Goal: Use online tool/utility: Utilize a website feature to perform a specific function

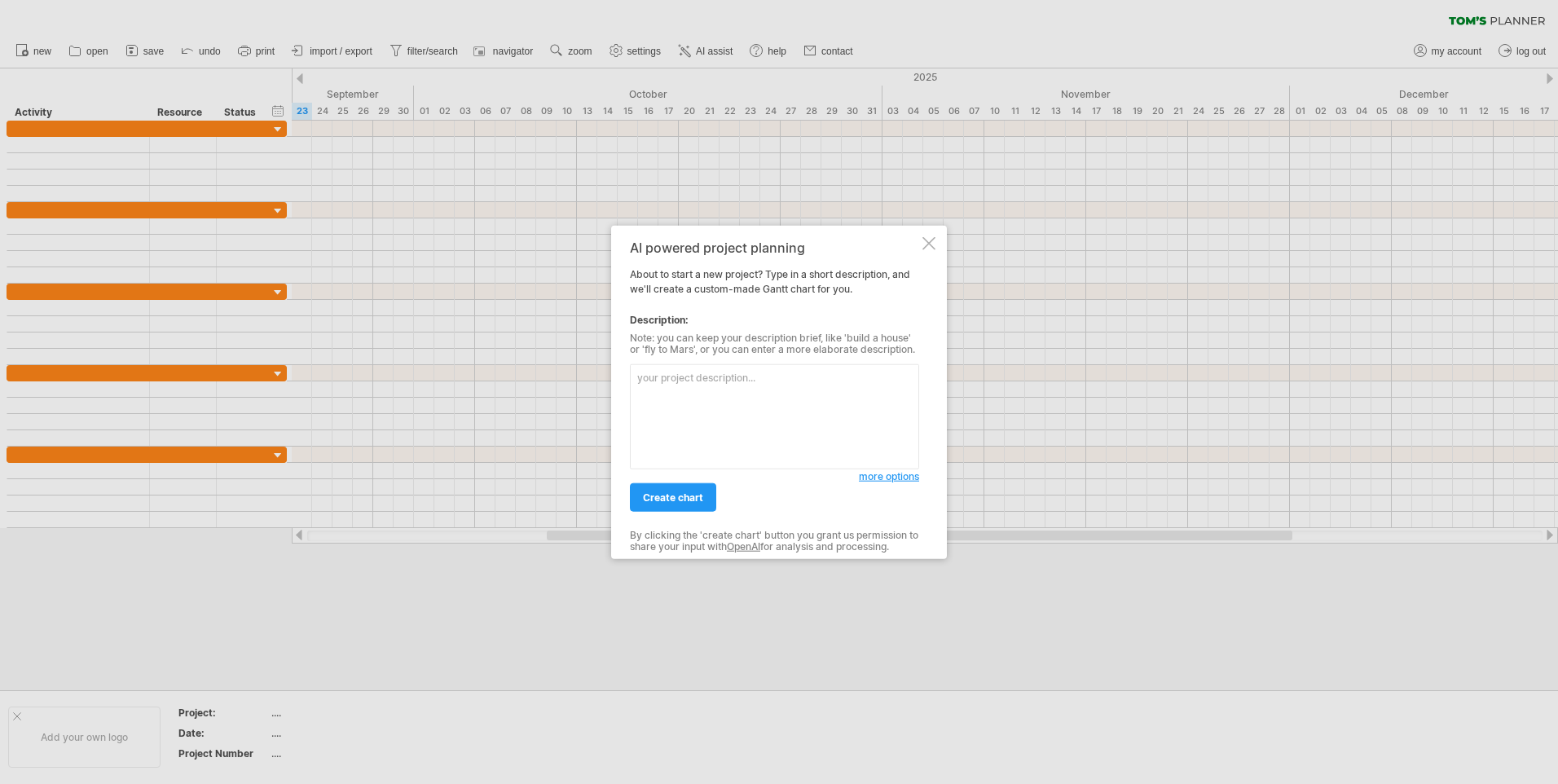
click at [676, 404] on textarea at bounding box center [775, 416] width 289 height 105
click at [703, 388] on textarea at bounding box center [775, 416] width 289 height 105
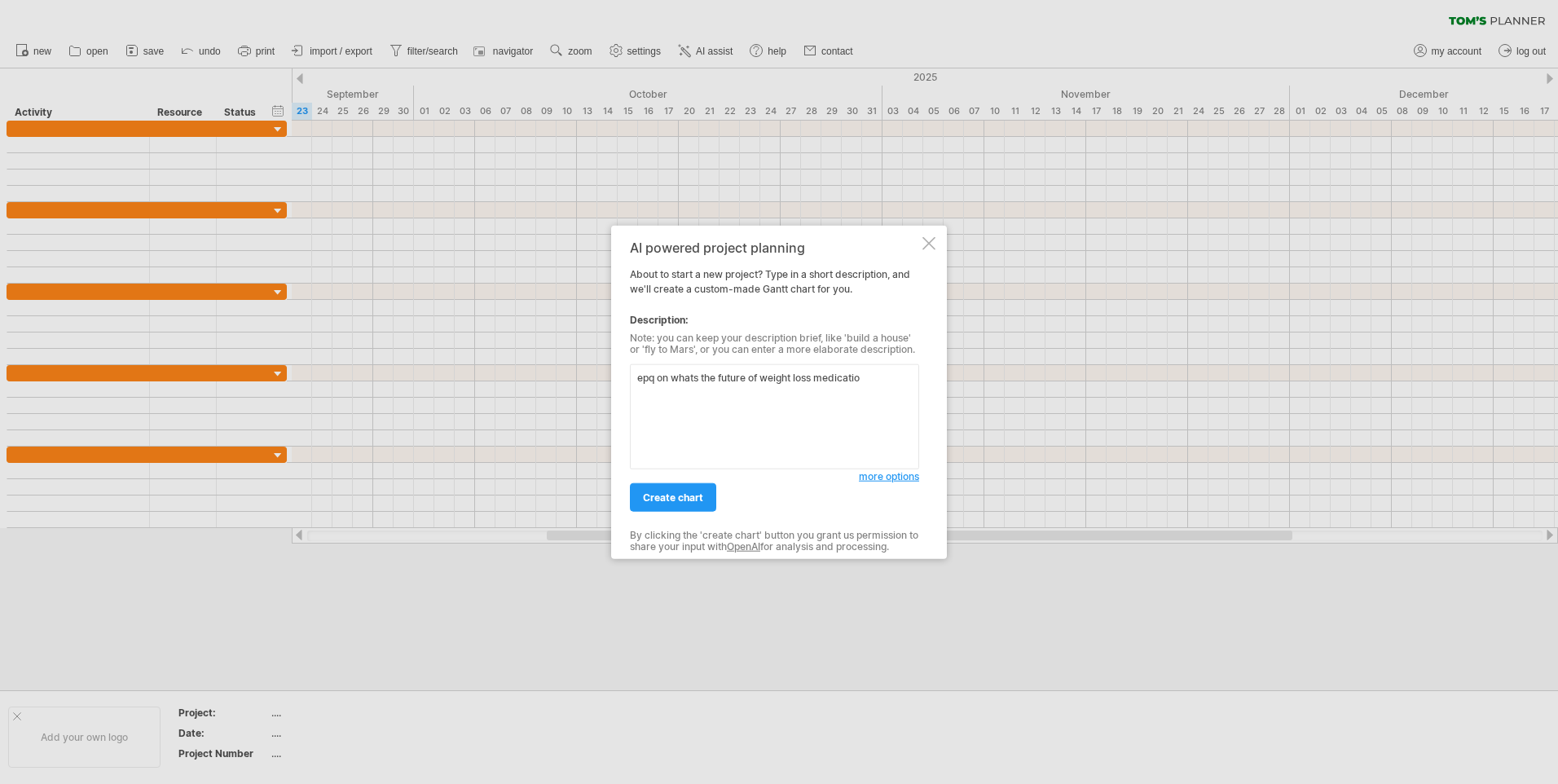
type textarea "epq on whats the future of [MEDICAL_DATA]"
click at [668, 497] on span "create chart" at bounding box center [673, 497] width 60 height 12
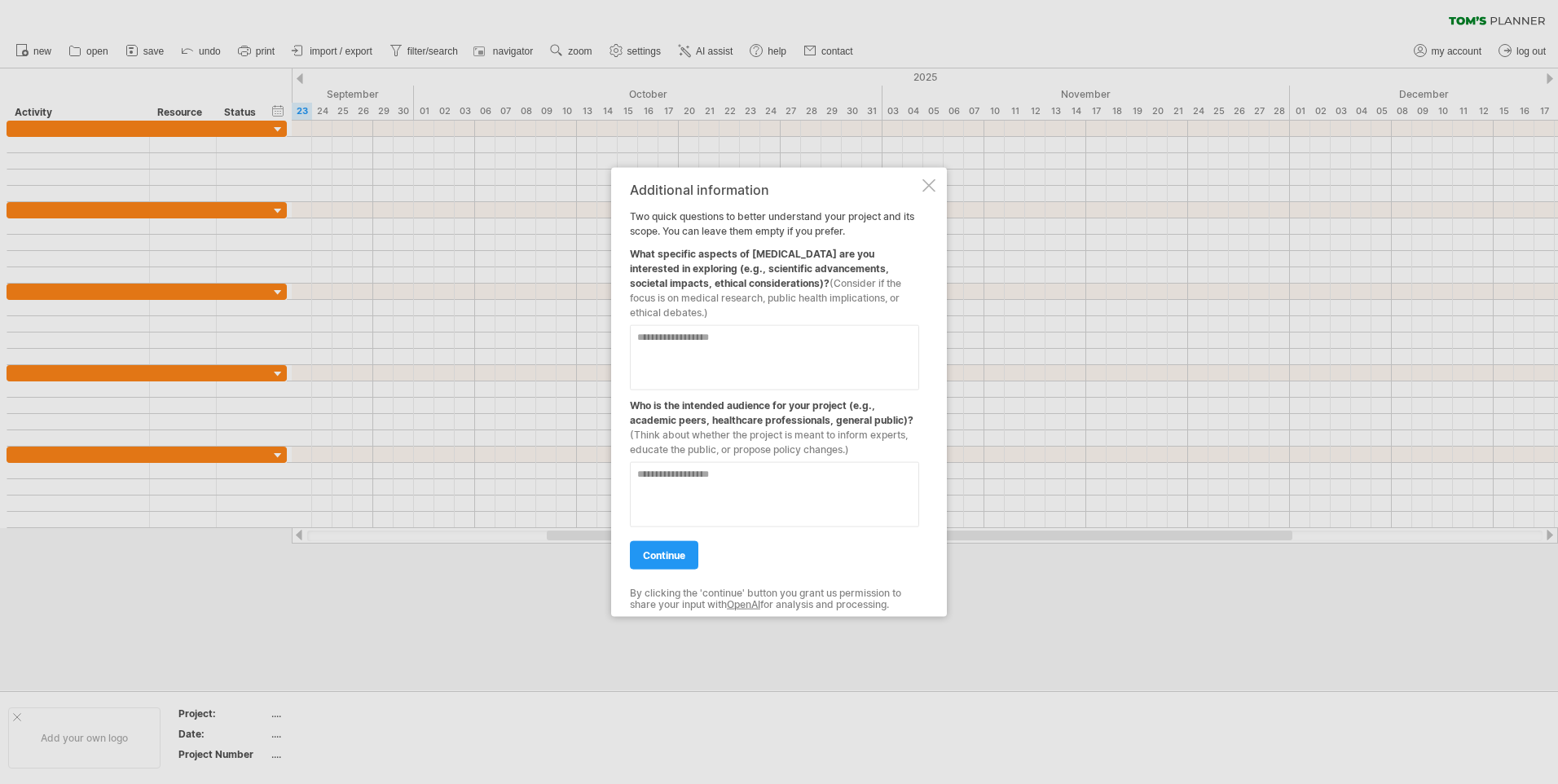
click at [680, 342] on textarea at bounding box center [775, 358] width 289 height 65
drag, startPoint x: 770, startPoint y: 256, endPoint x: 811, endPoint y: 269, distance: 43.0
click at [811, 269] on div "What specific aspects of [MEDICAL_DATA] are you interested in exploring (e.g., …" at bounding box center [775, 279] width 289 height 82
click at [806, 351] on textarea at bounding box center [775, 358] width 289 height 65
click at [805, 351] on textarea at bounding box center [775, 358] width 289 height 65
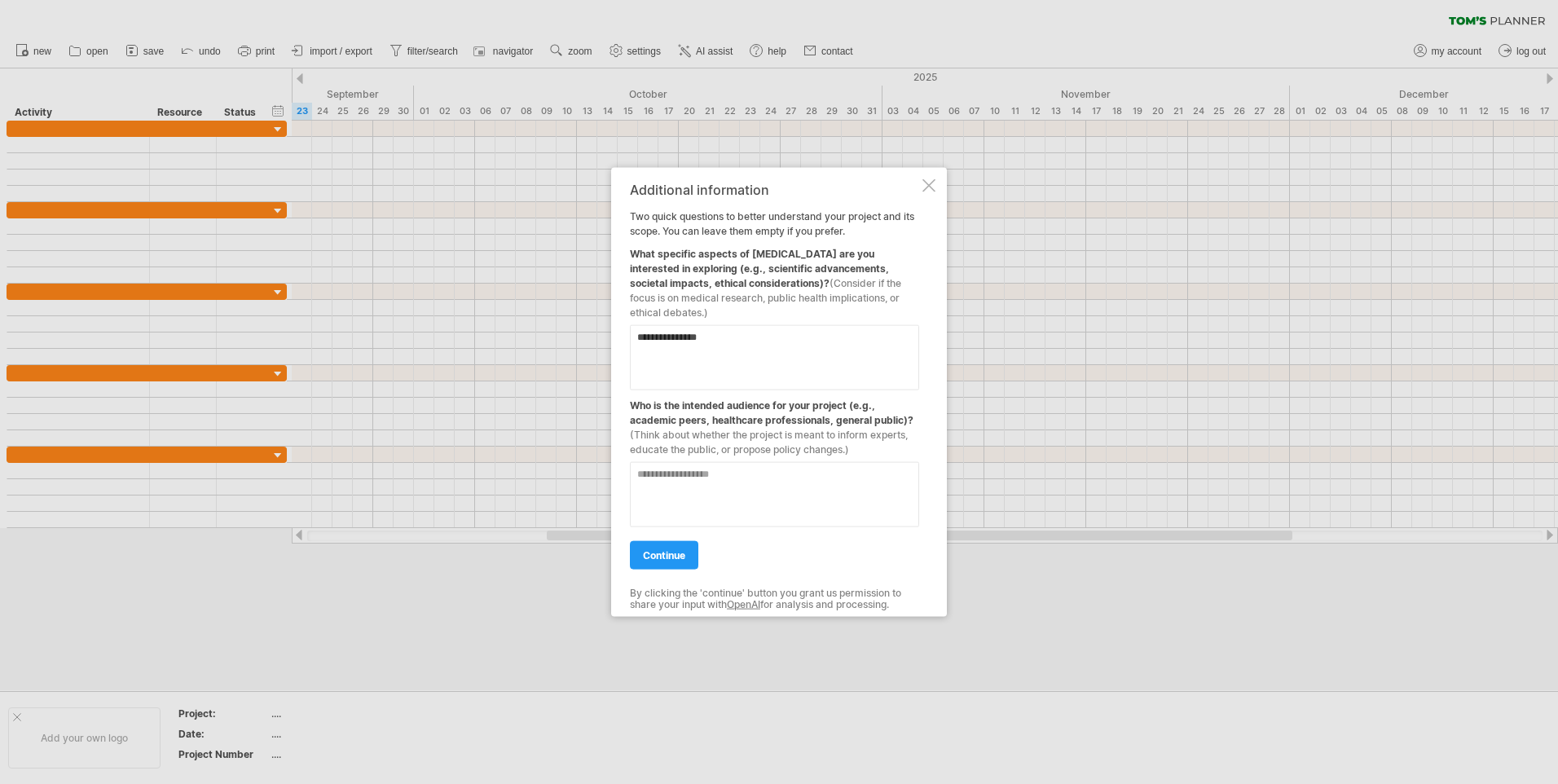
type textarea "**********"
click at [785, 477] on textarea at bounding box center [775, 495] width 289 height 65
click at [833, 501] on textarea at bounding box center [775, 495] width 289 height 65
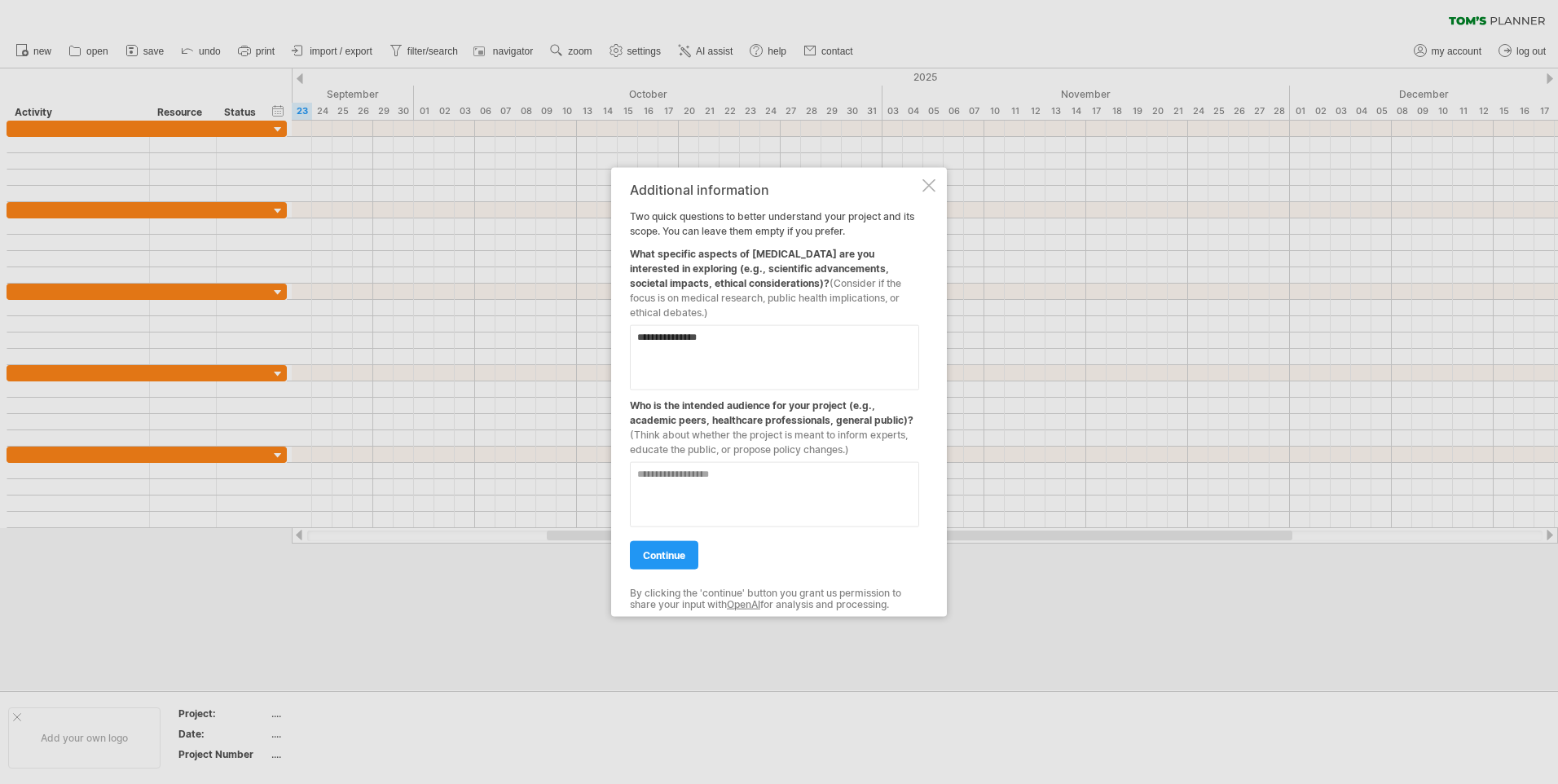
click at [832, 501] on textarea at bounding box center [775, 495] width 289 height 65
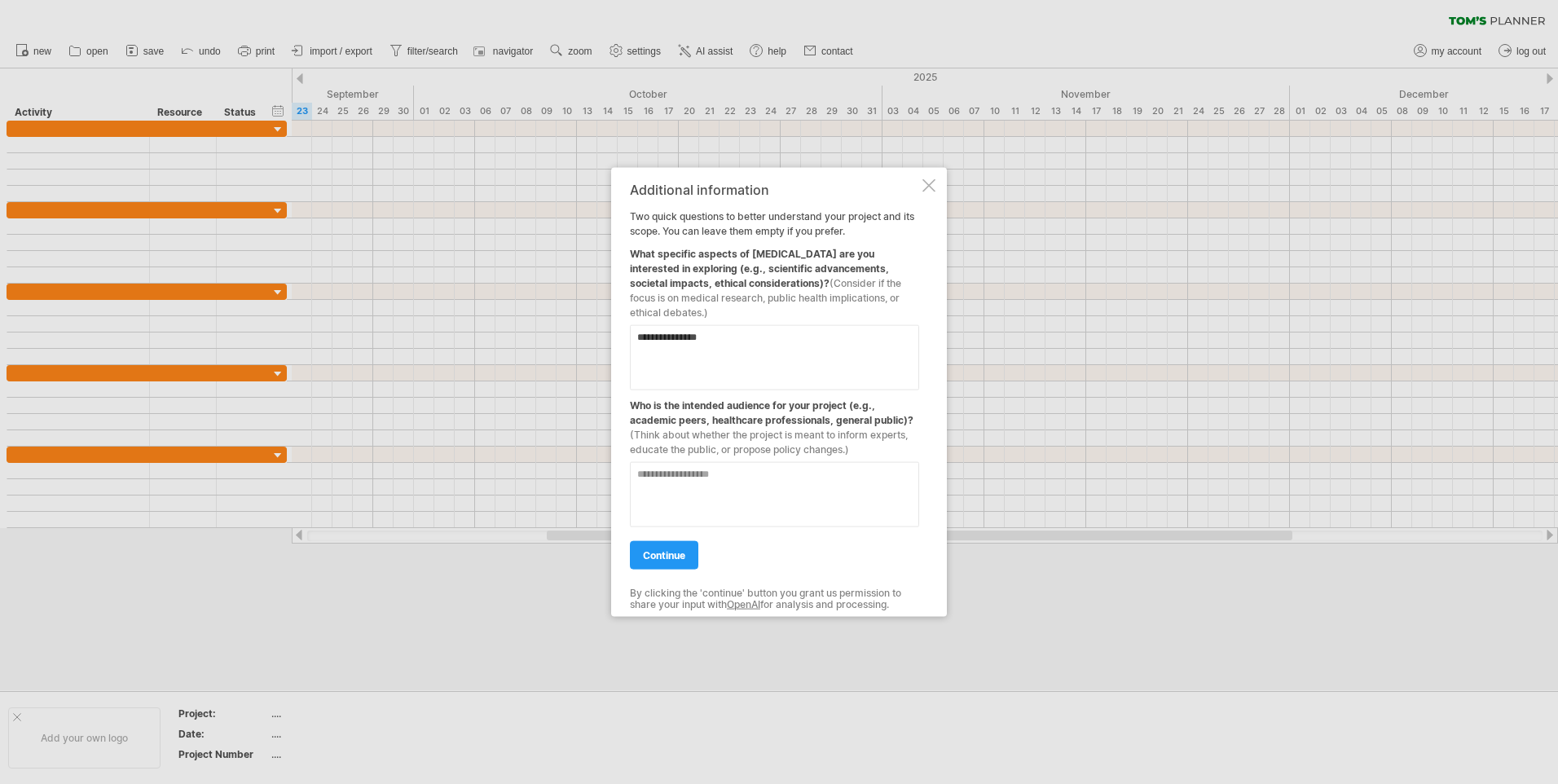
click at [832, 501] on textarea at bounding box center [775, 495] width 289 height 65
click at [831, 501] on textarea at bounding box center [775, 495] width 289 height 65
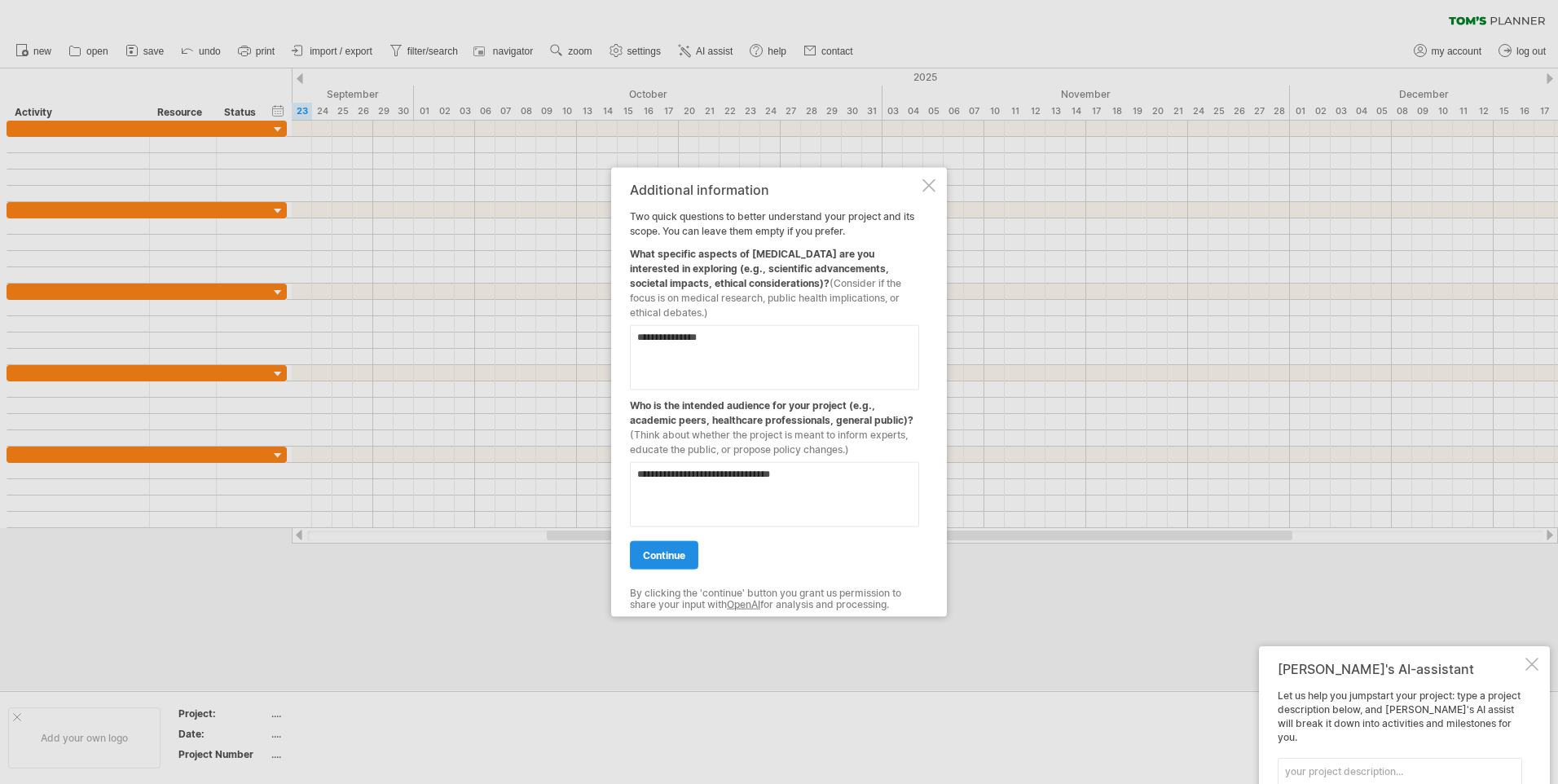
type textarea "**********"
click at [664, 546] on link "continue" at bounding box center [664, 555] width 69 height 29
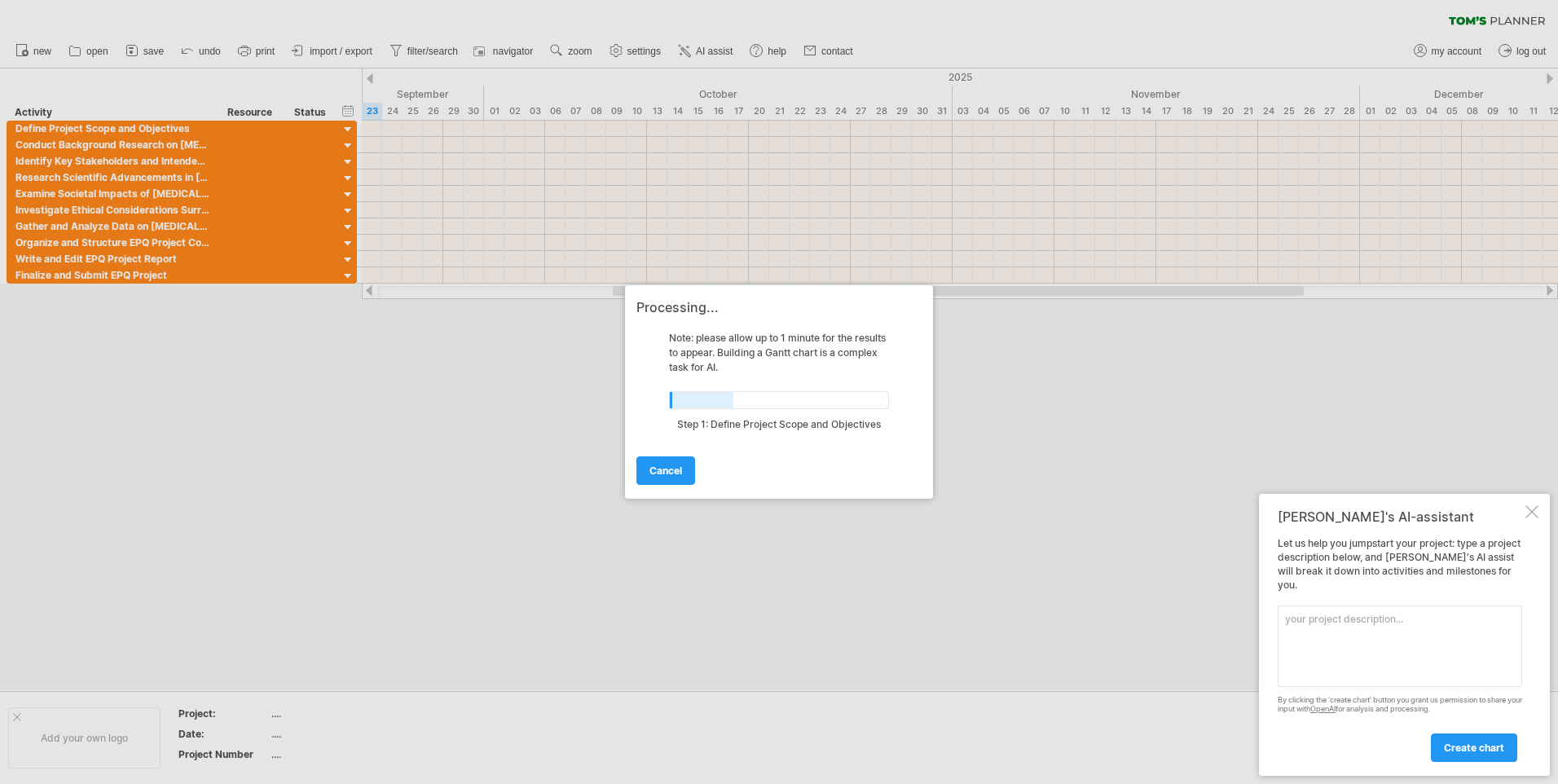
click at [1529, 518] on div at bounding box center [1532, 511] width 13 height 13
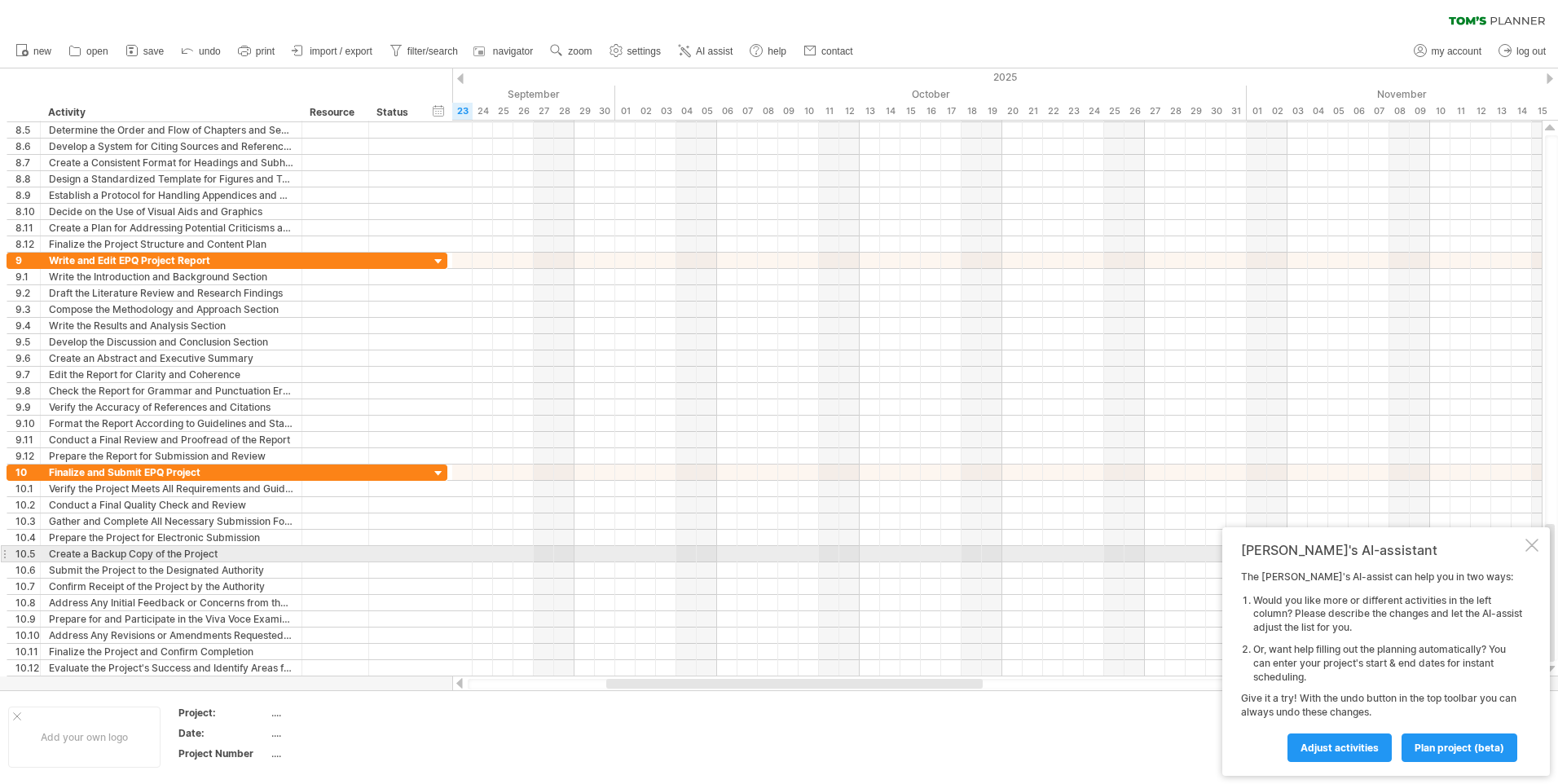
click at [1529, 547] on div at bounding box center [1532, 545] width 13 height 13
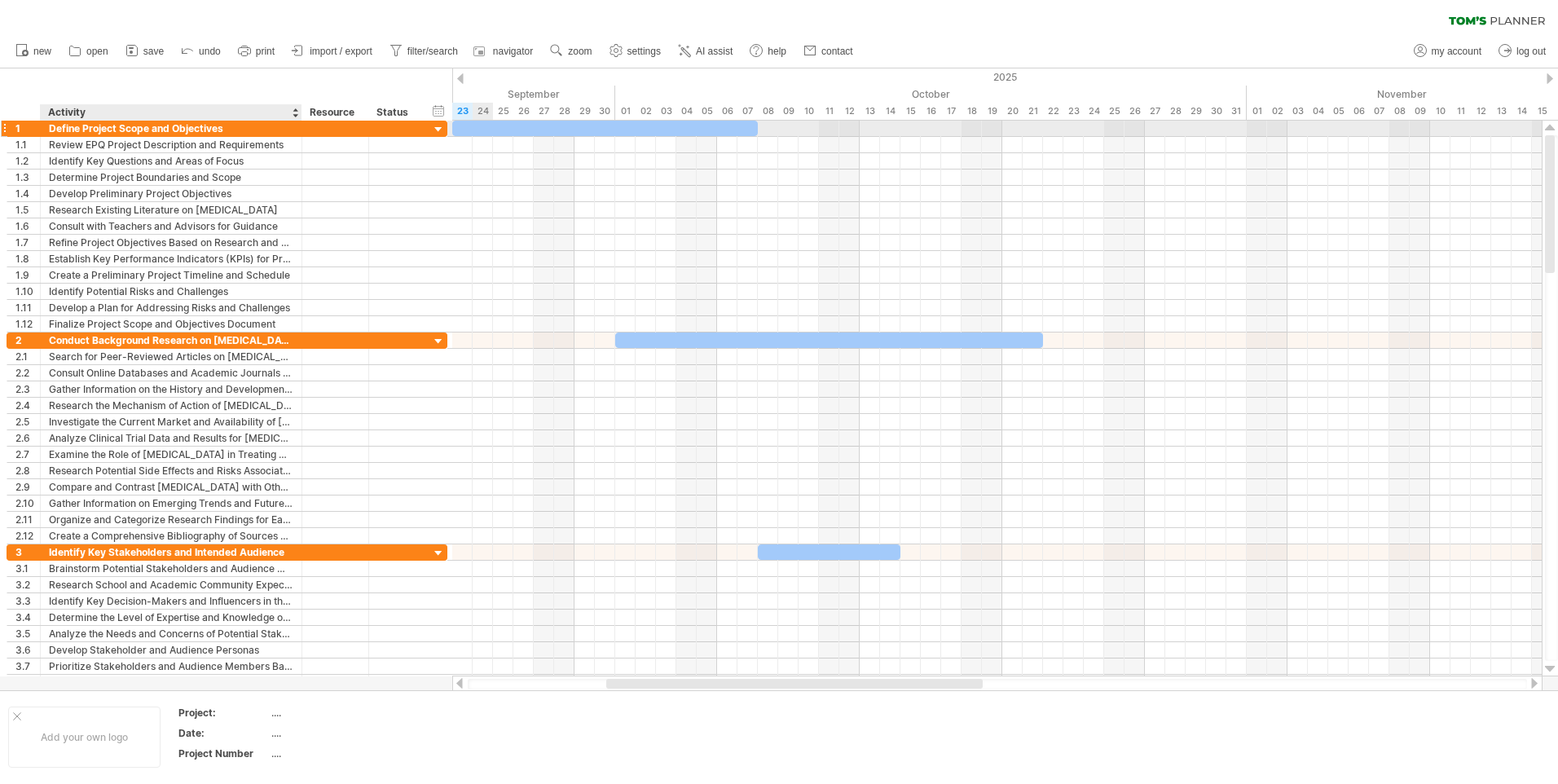
click at [196, 129] on div "Define Project Scope and Objectives" at bounding box center [171, 128] width 244 height 16
click at [441, 128] on div at bounding box center [439, 130] width 16 height 16
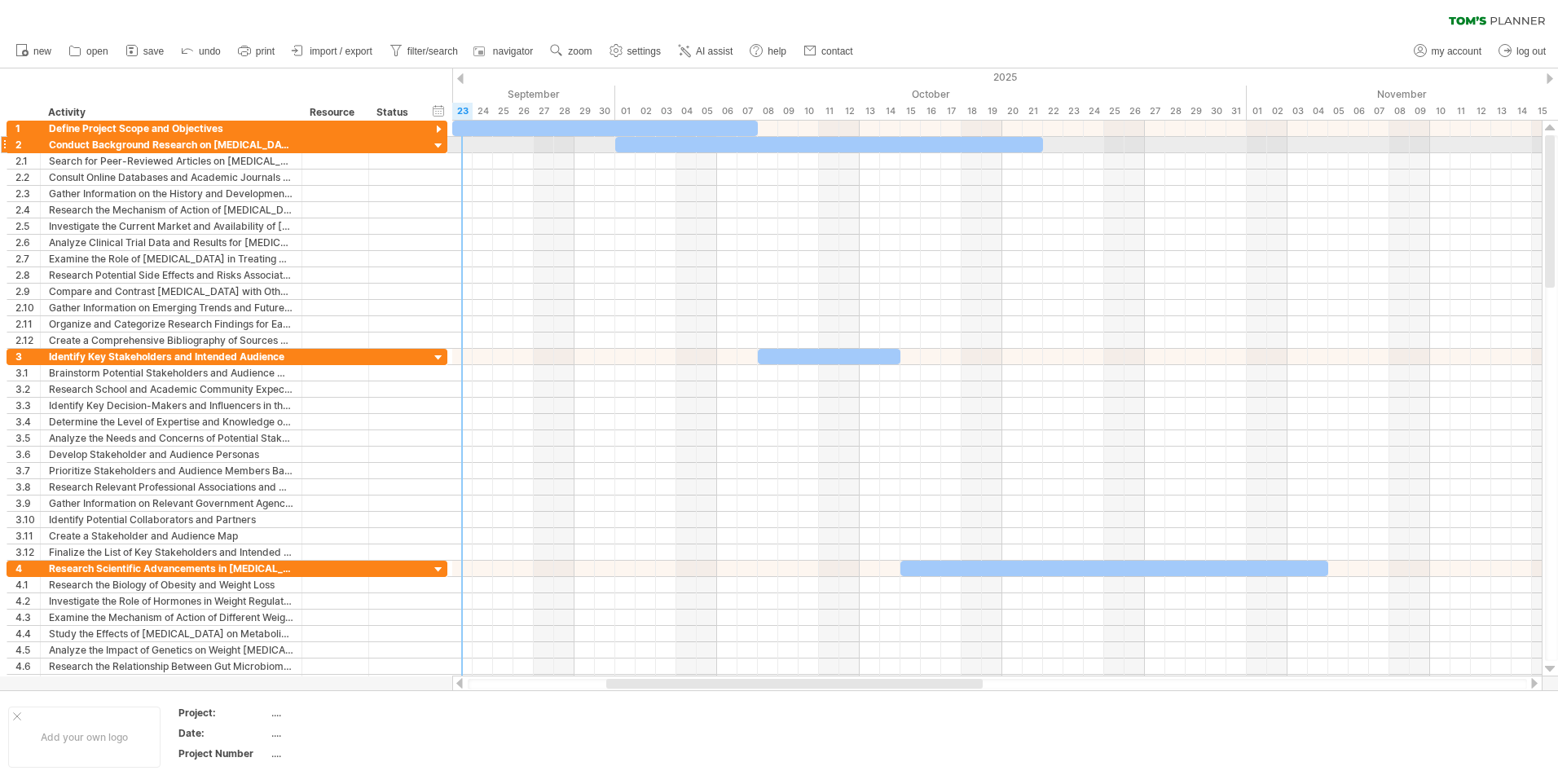
click at [439, 144] on div at bounding box center [439, 146] width 16 height 16
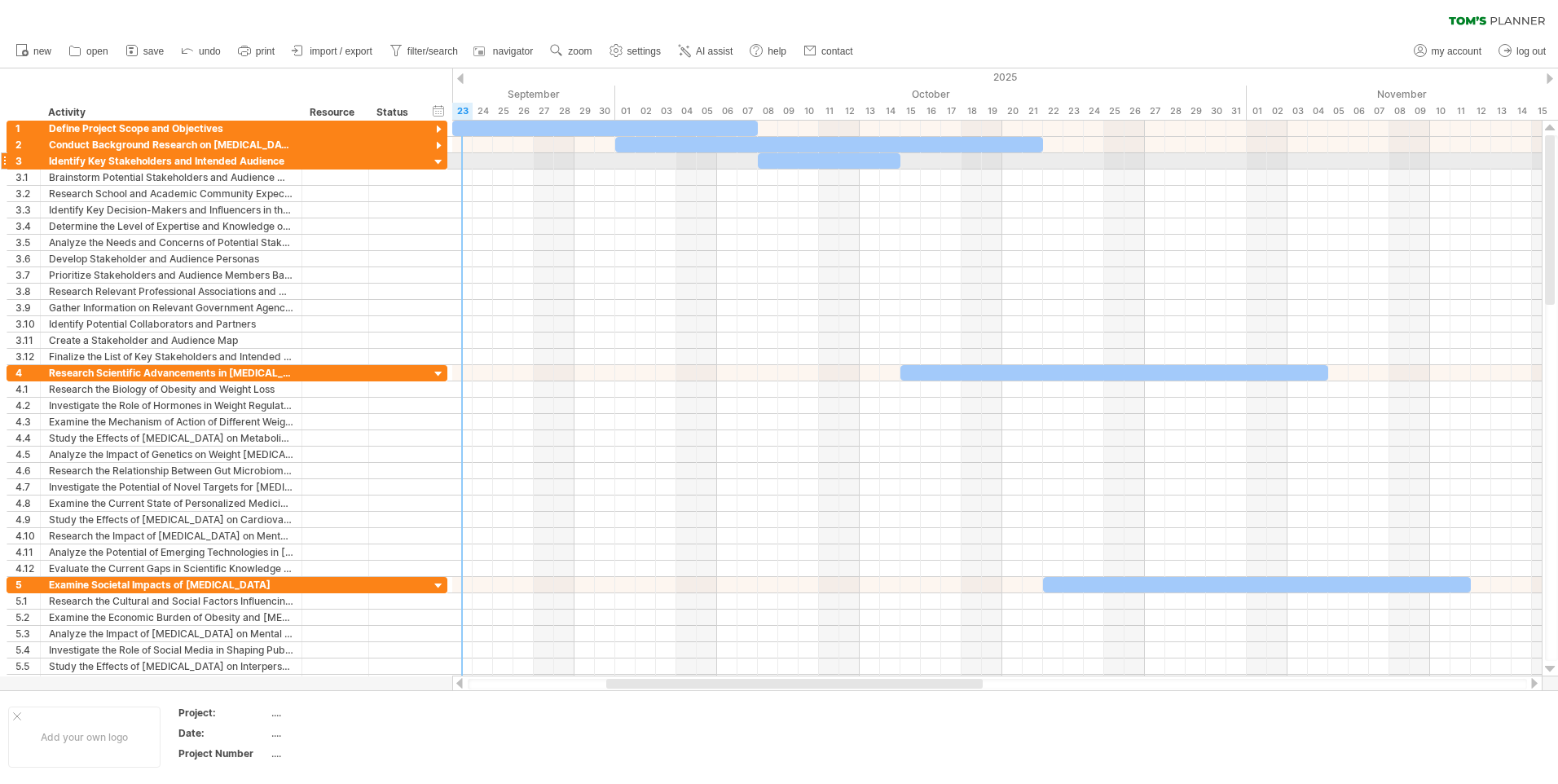
click at [440, 164] on div at bounding box center [439, 163] width 16 height 16
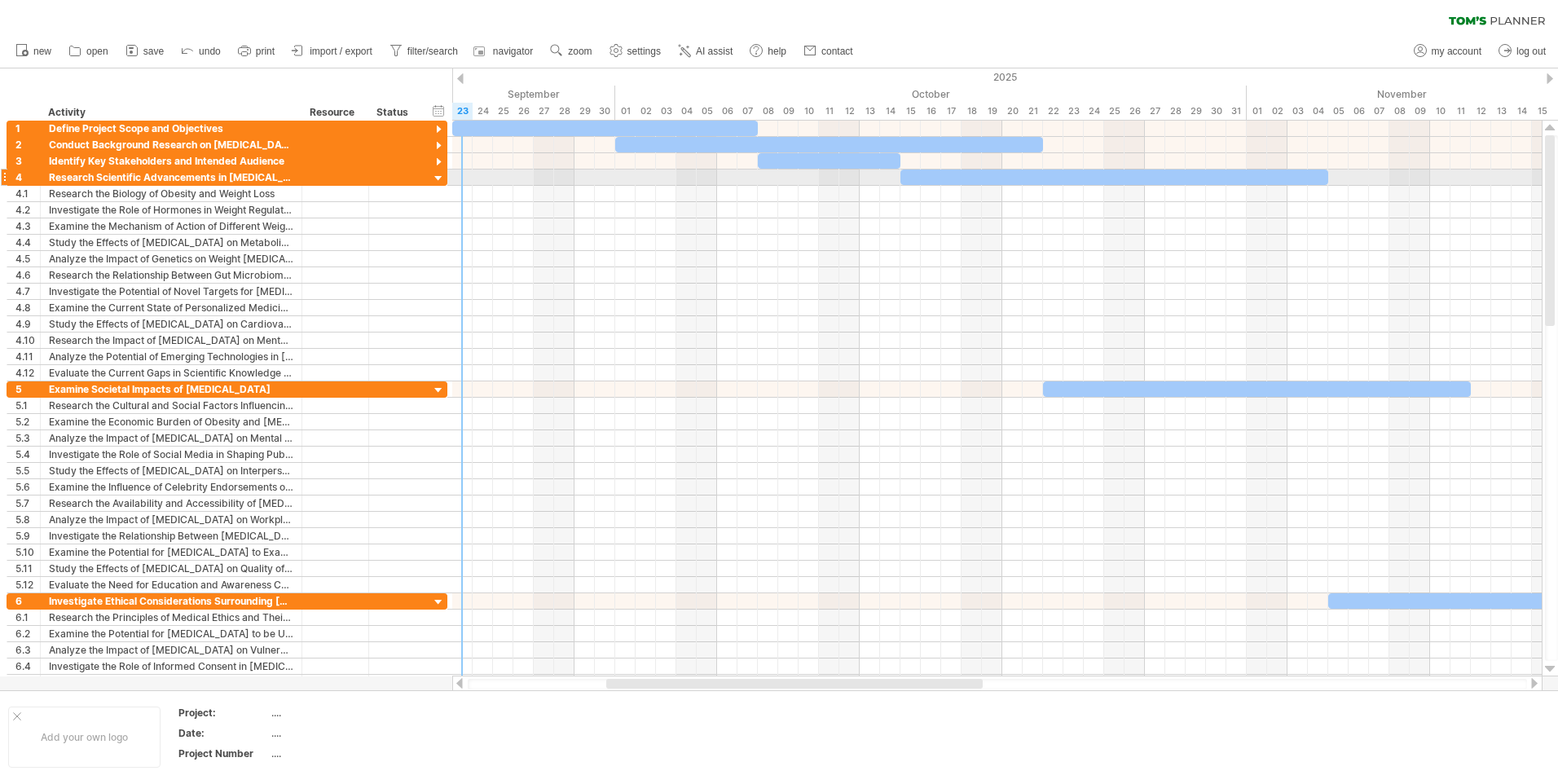
click at [441, 174] on div at bounding box center [439, 178] width 16 height 16
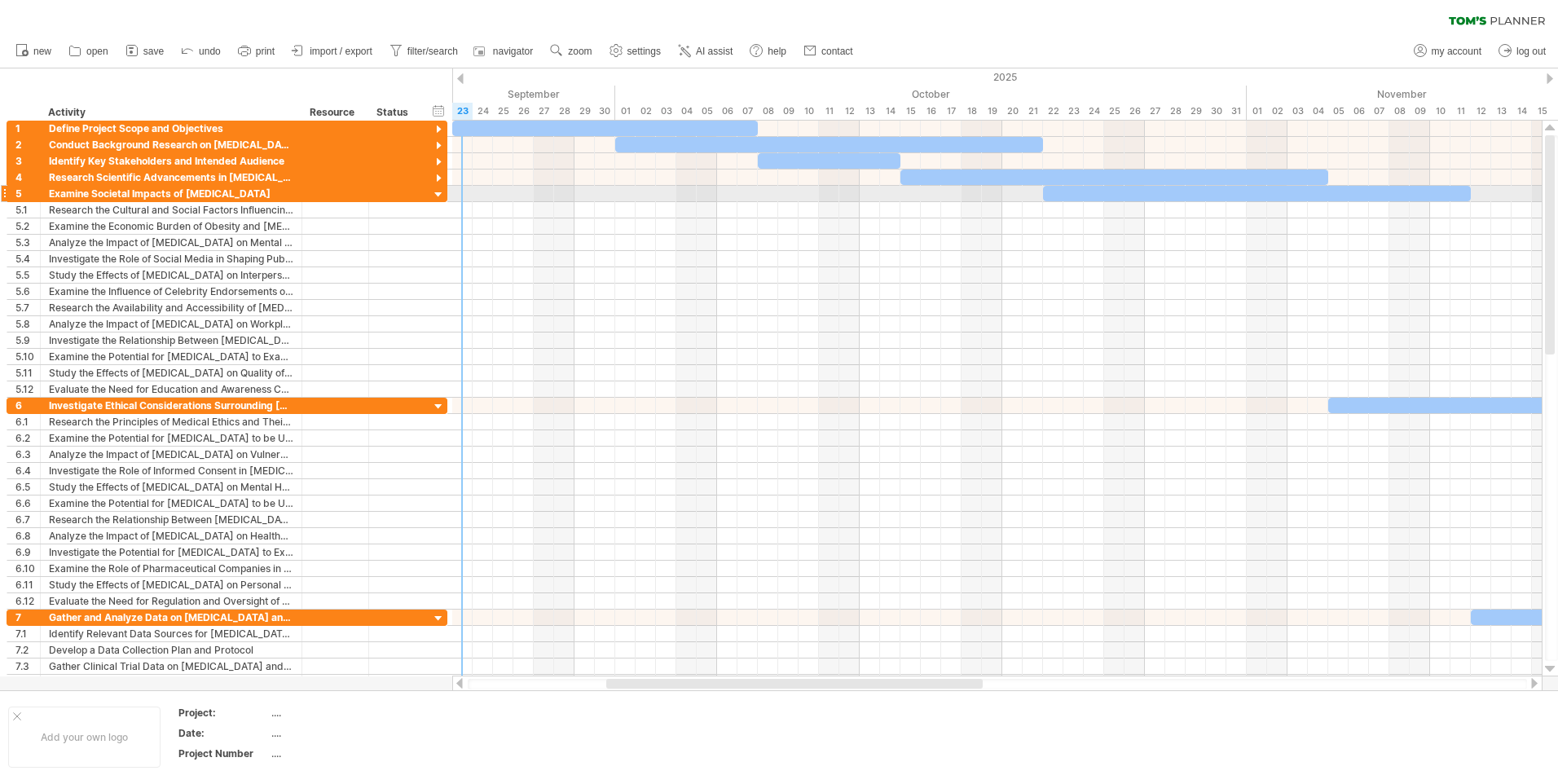
click at [440, 194] on div at bounding box center [439, 194] width 16 height 16
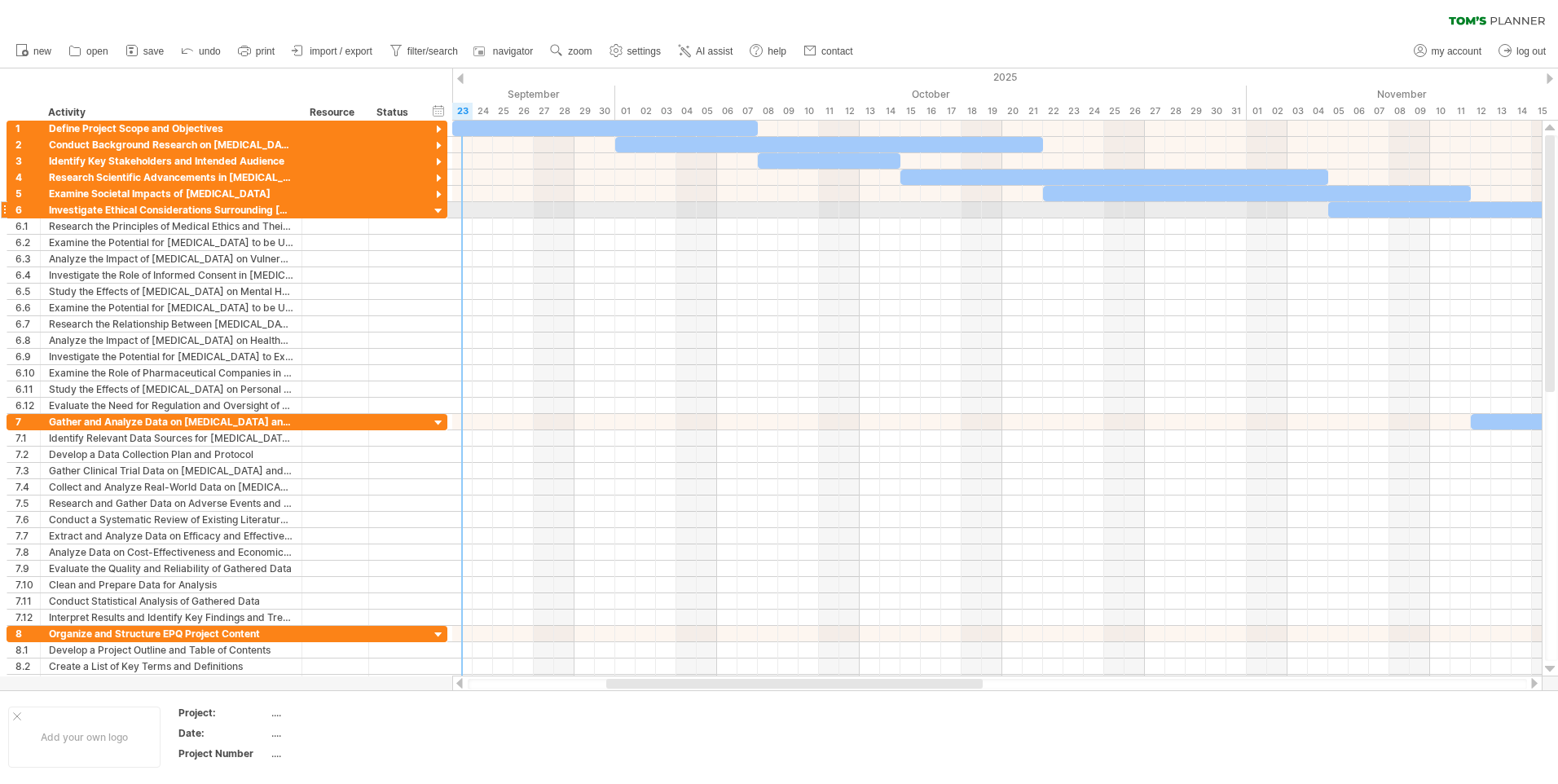
click at [440, 210] on div at bounding box center [439, 211] width 16 height 16
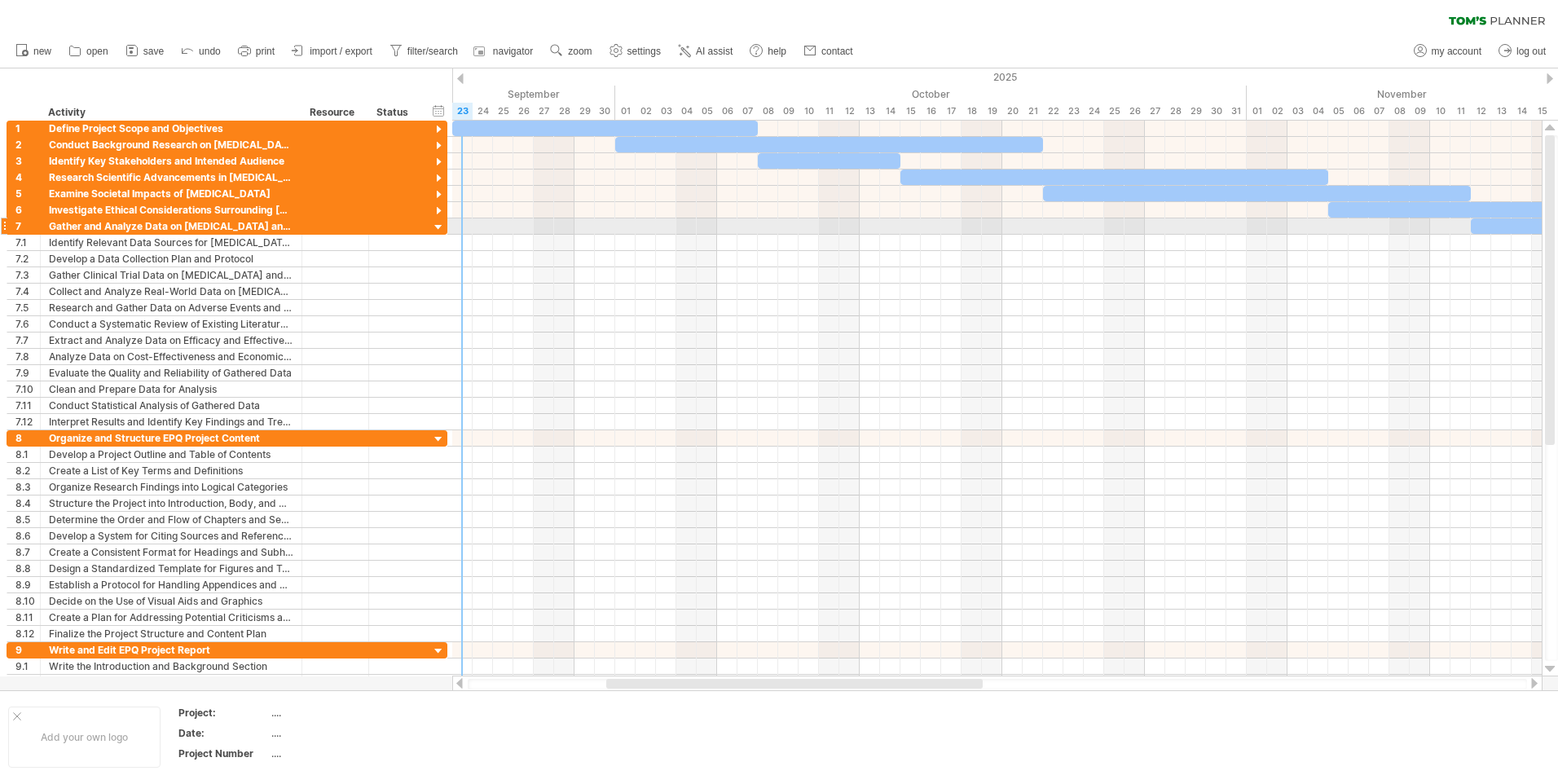
click at [439, 227] on div at bounding box center [439, 227] width 16 height 16
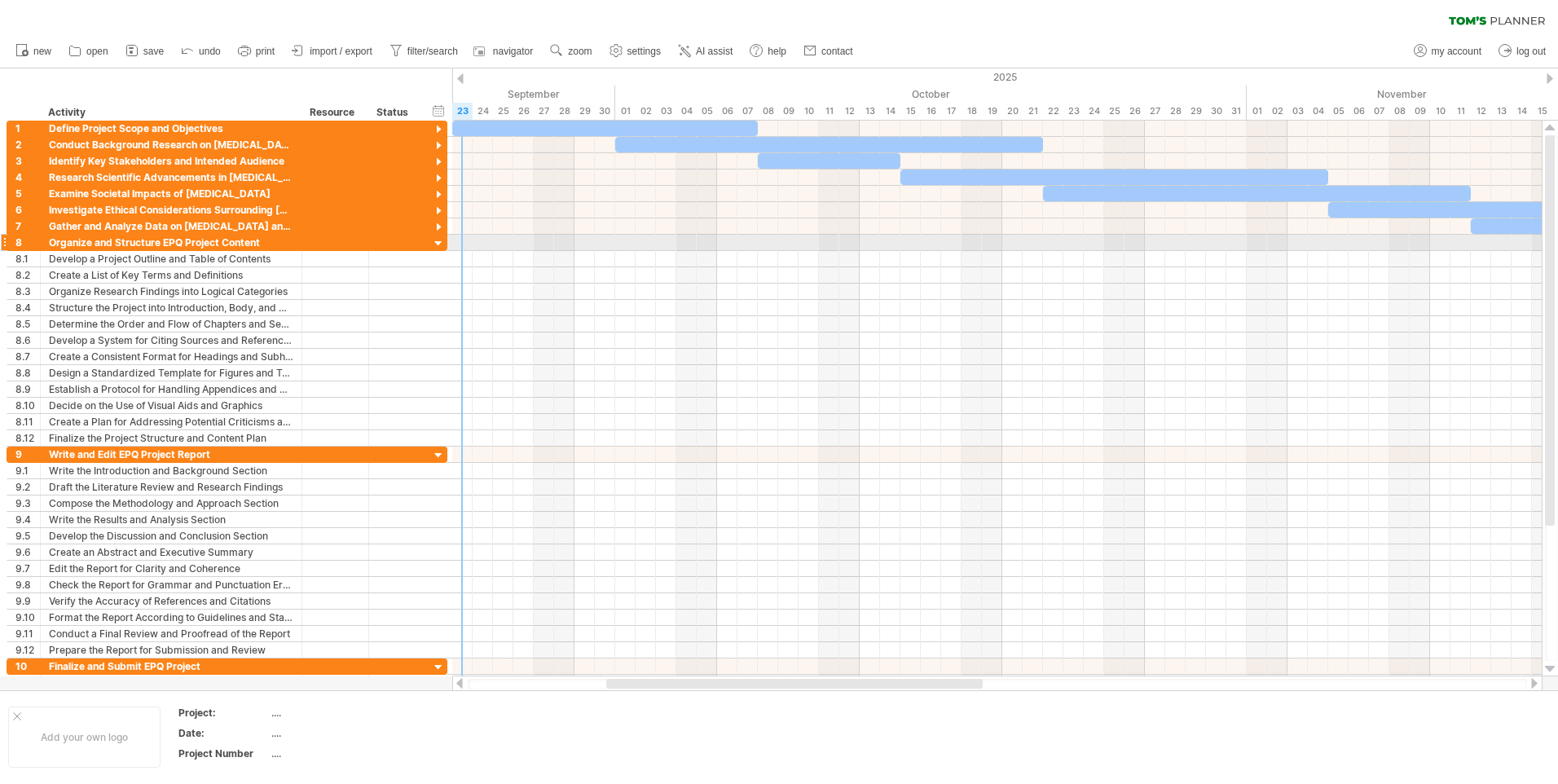
click at [442, 244] on div at bounding box center [439, 243] width 16 height 16
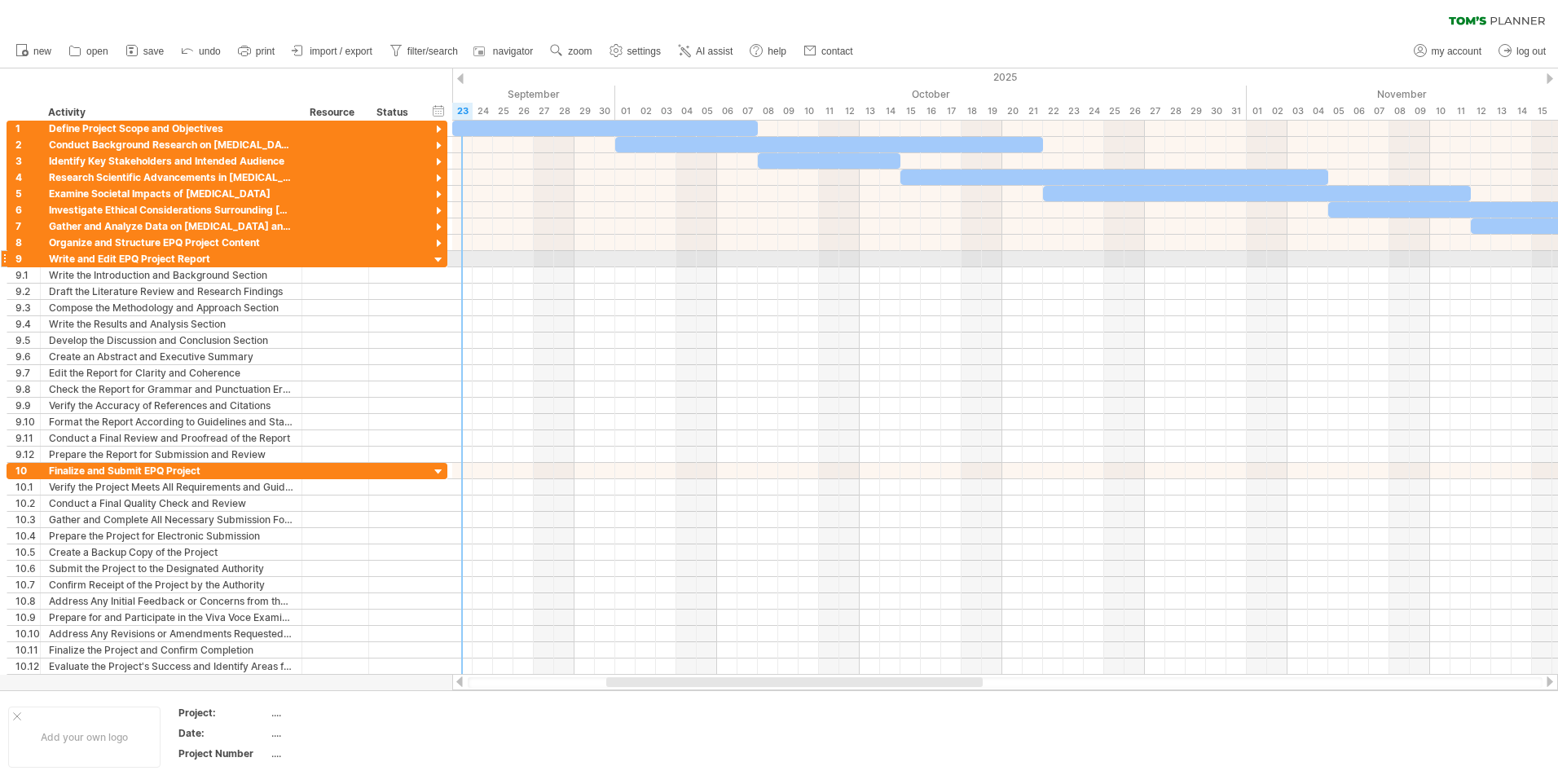
click at [442, 254] on div at bounding box center [439, 260] width 16 height 16
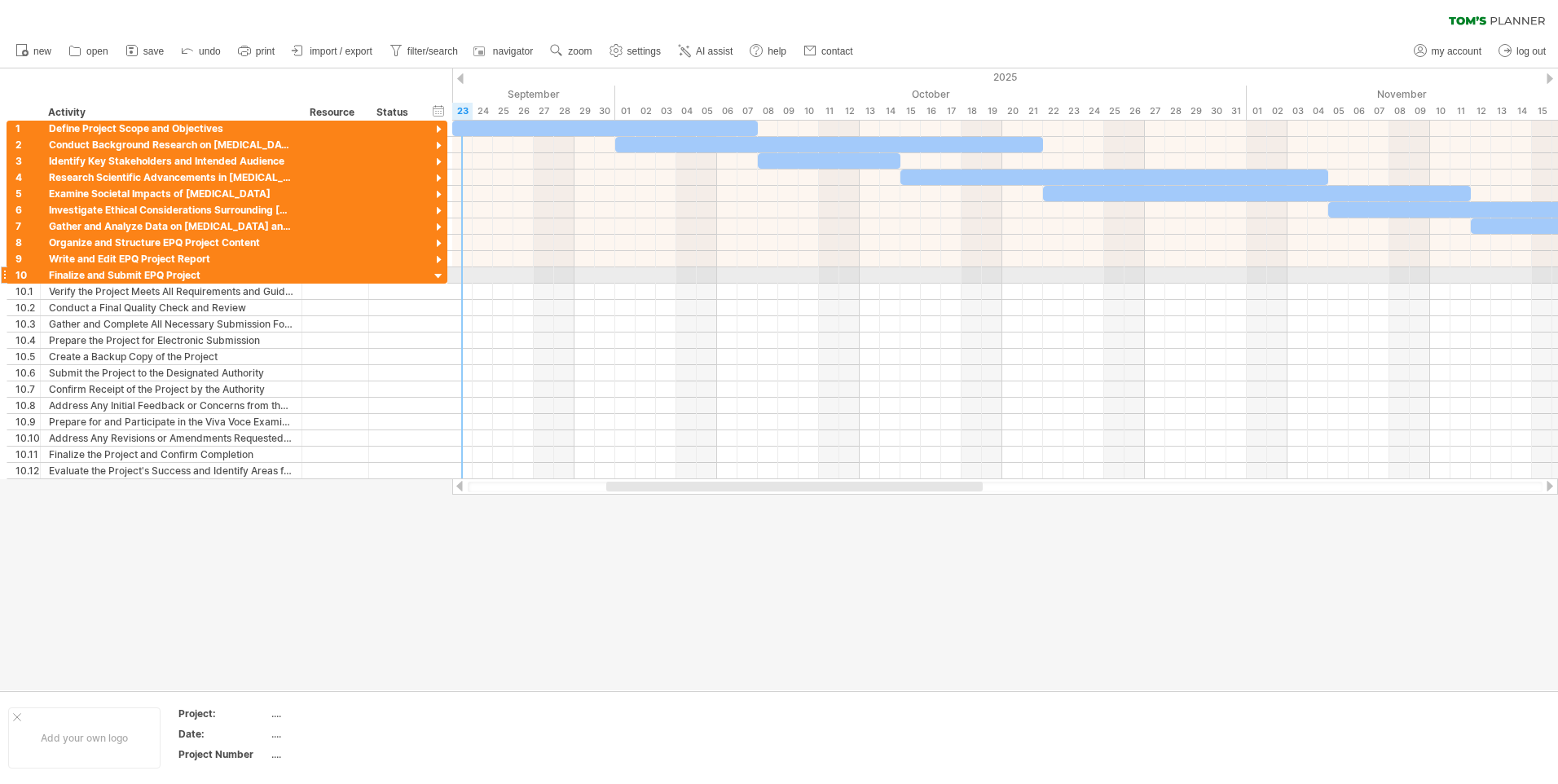
click at [438, 277] on div at bounding box center [439, 276] width 16 height 16
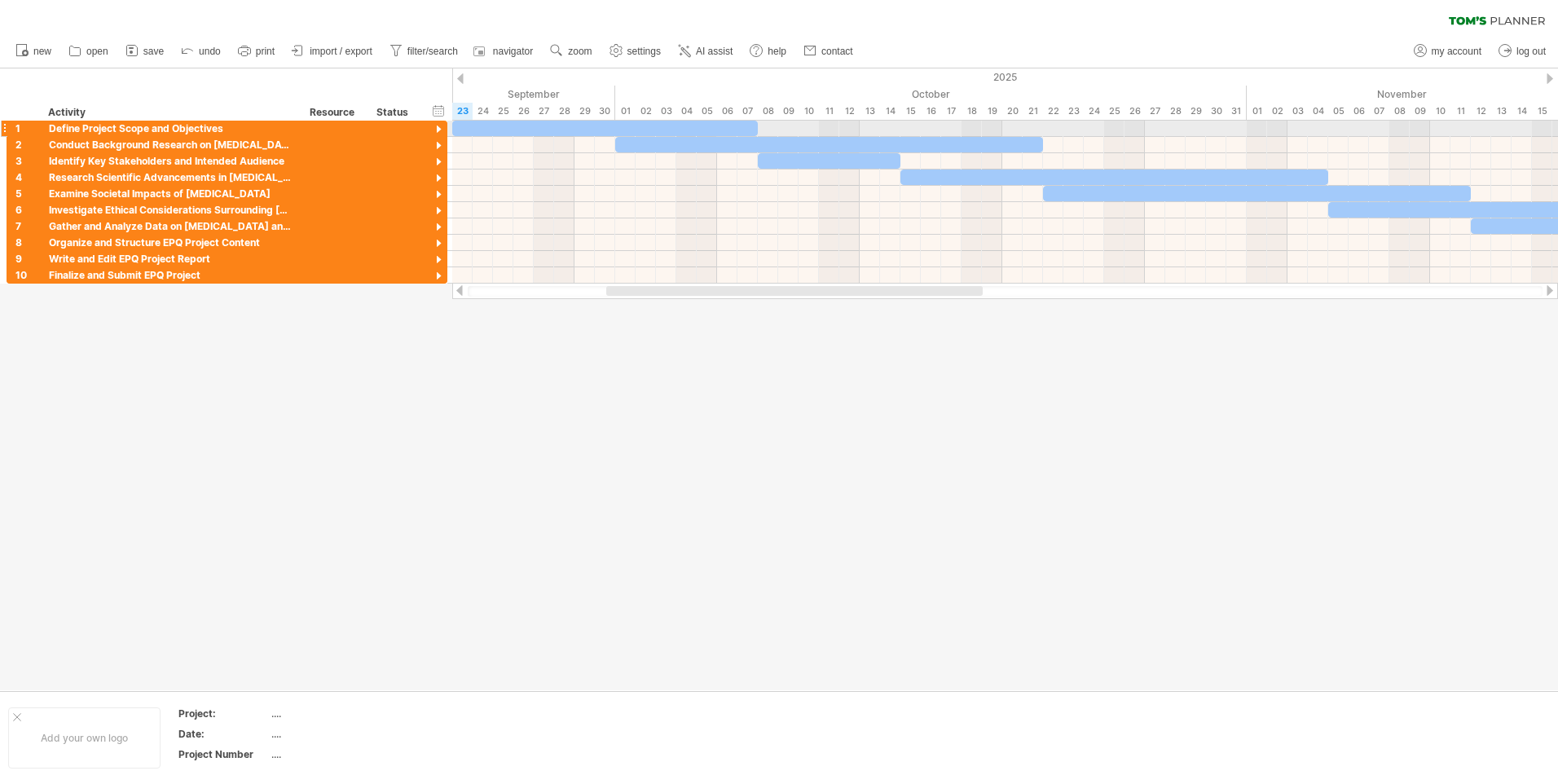
click at [437, 129] on div at bounding box center [439, 130] width 16 height 16
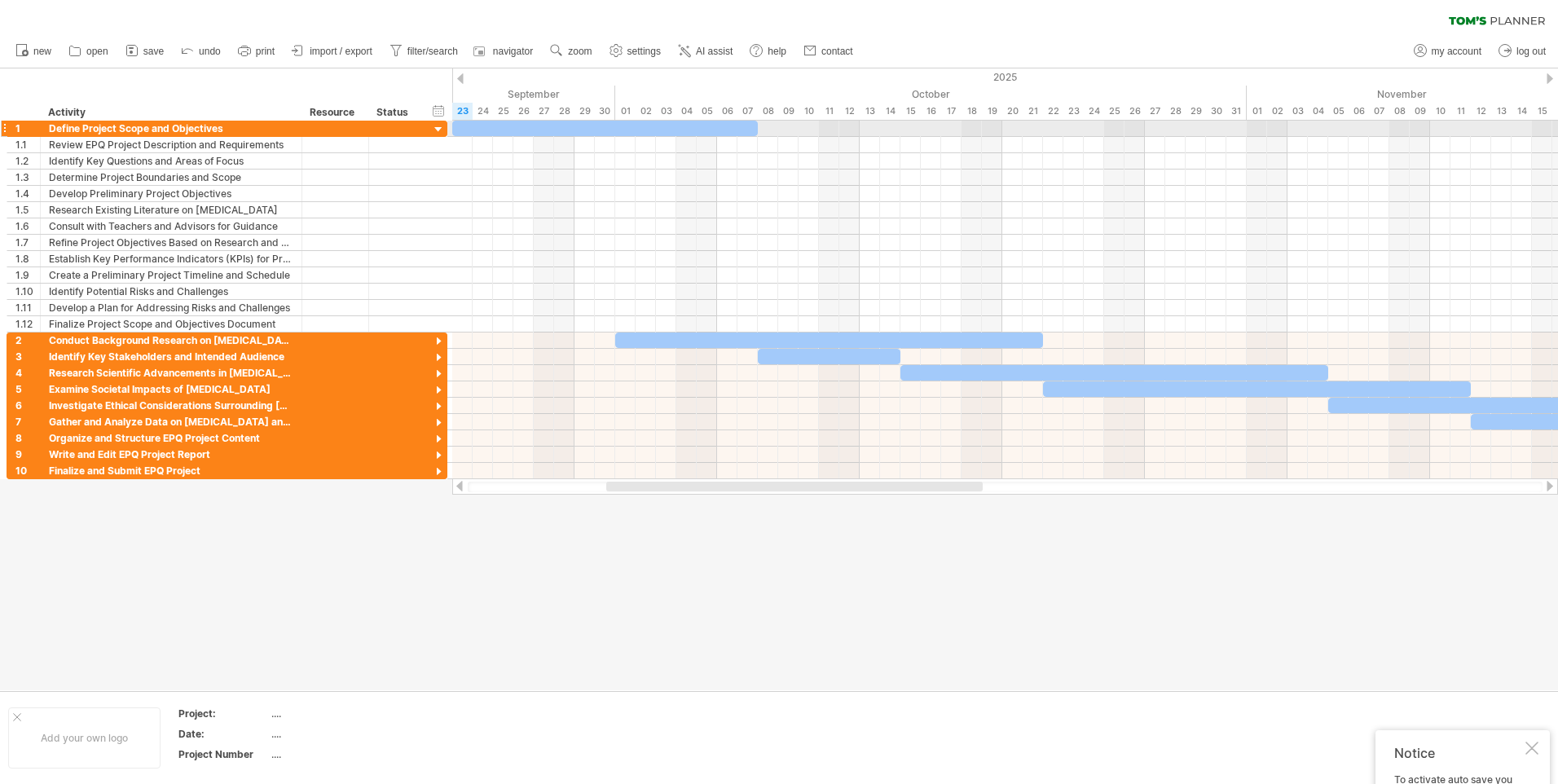
click at [437, 129] on div at bounding box center [439, 130] width 16 height 16
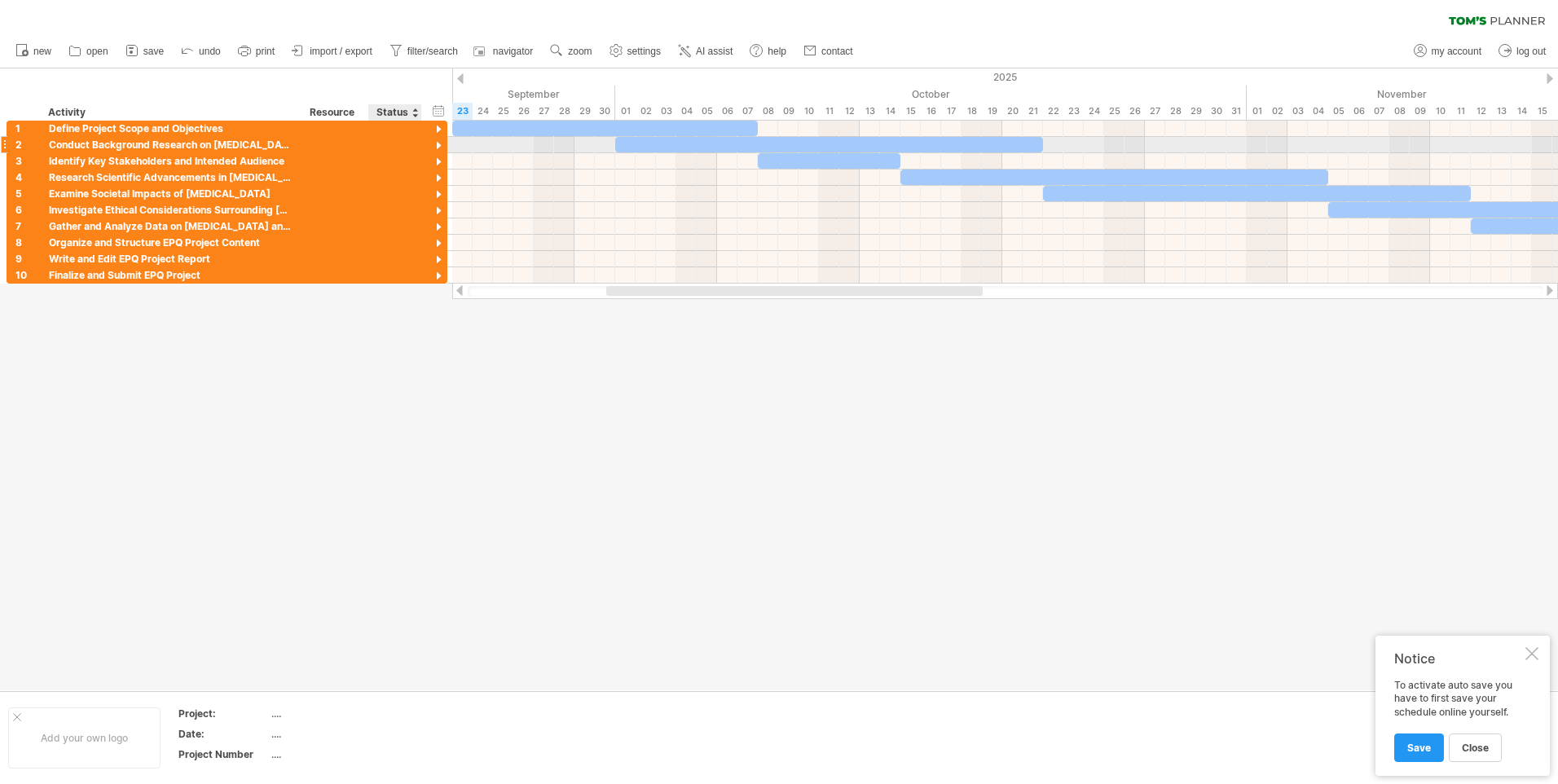
click at [439, 151] on div at bounding box center [439, 146] width 16 height 16
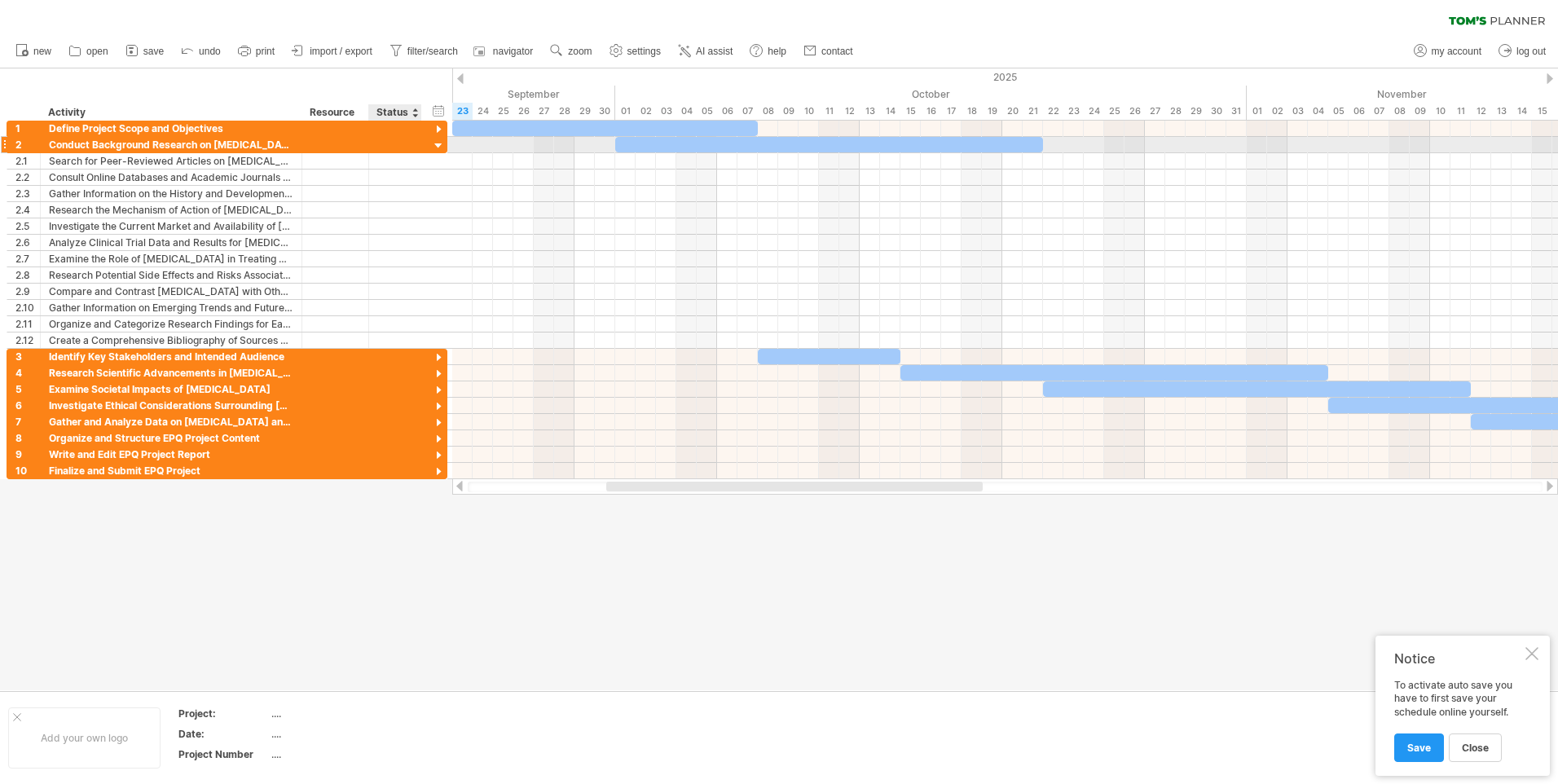
click at [438, 151] on div at bounding box center [439, 146] width 16 height 16
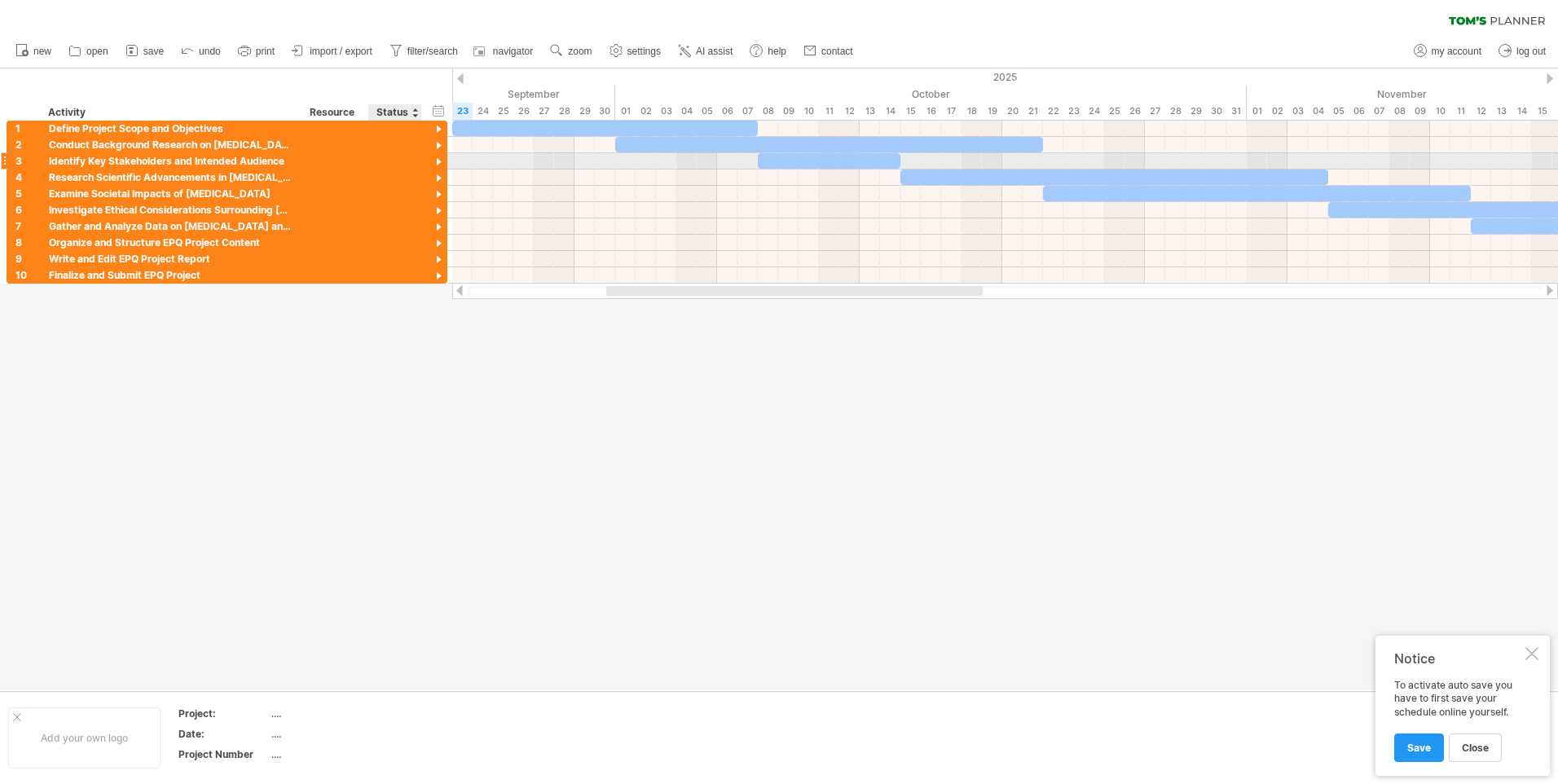
click at [438, 157] on div at bounding box center [439, 163] width 16 height 16
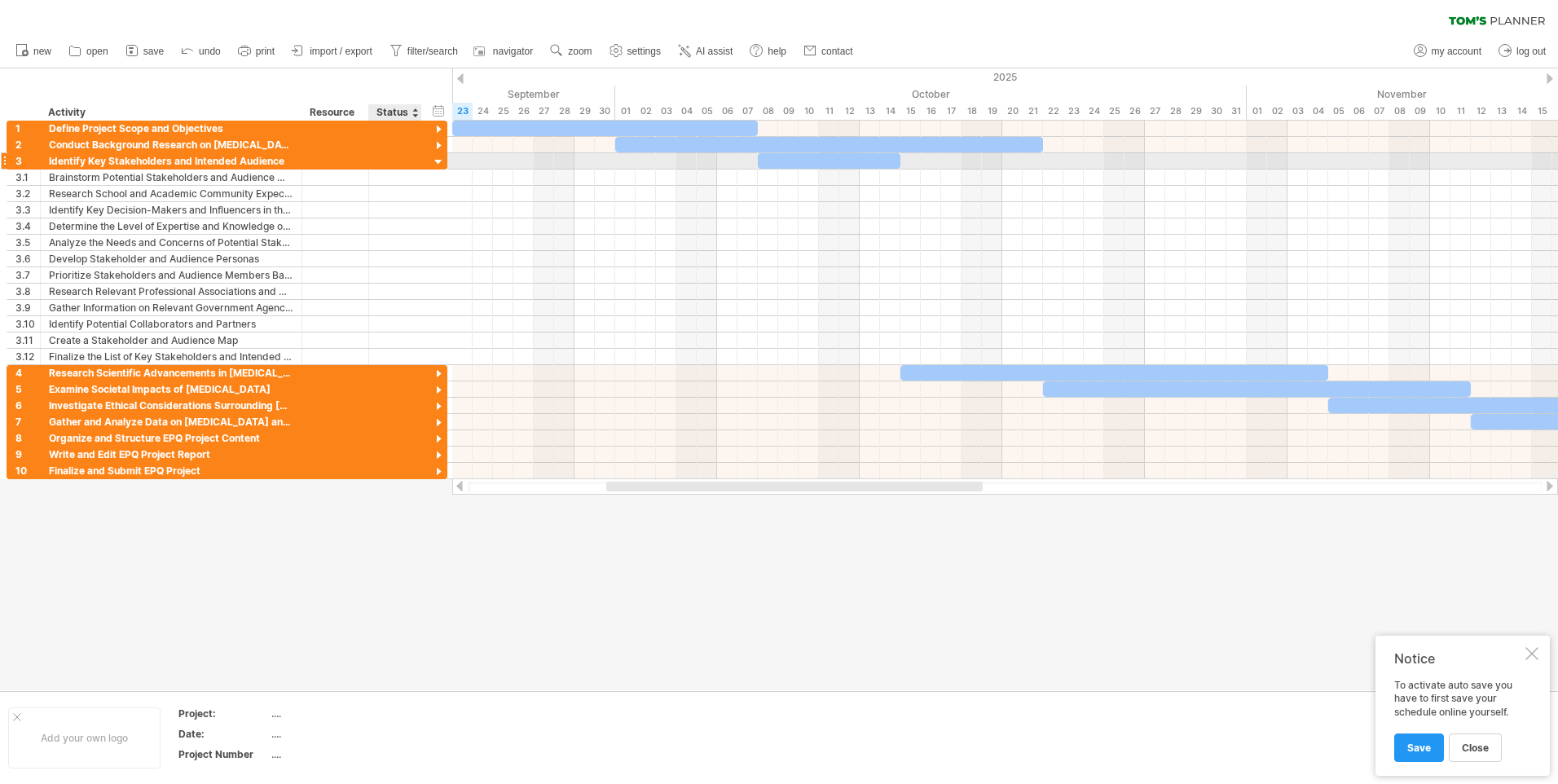
click at [438, 158] on div at bounding box center [439, 163] width 16 height 16
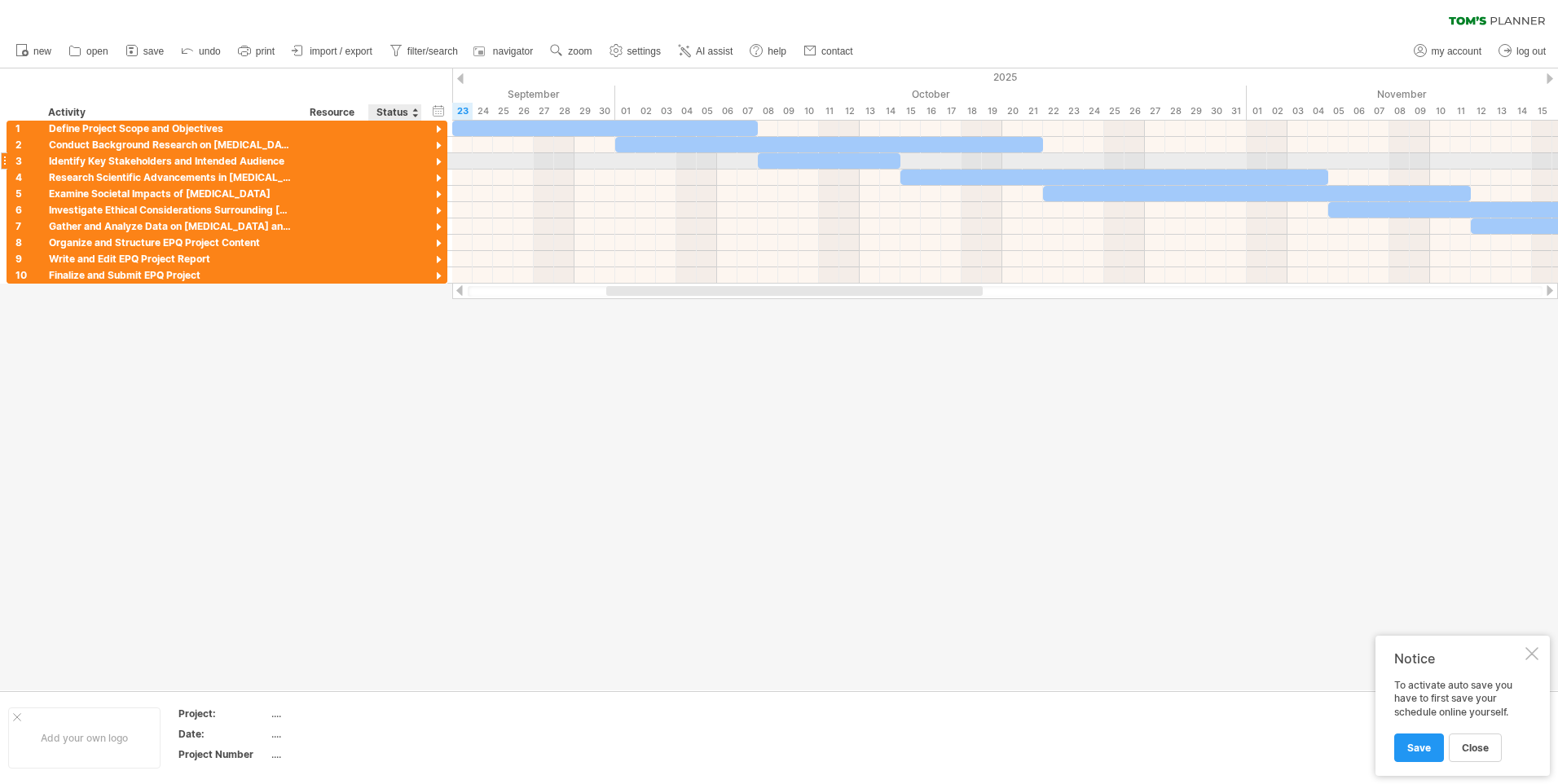
click at [438, 158] on div at bounding box center [439, 163] width 16 height 16
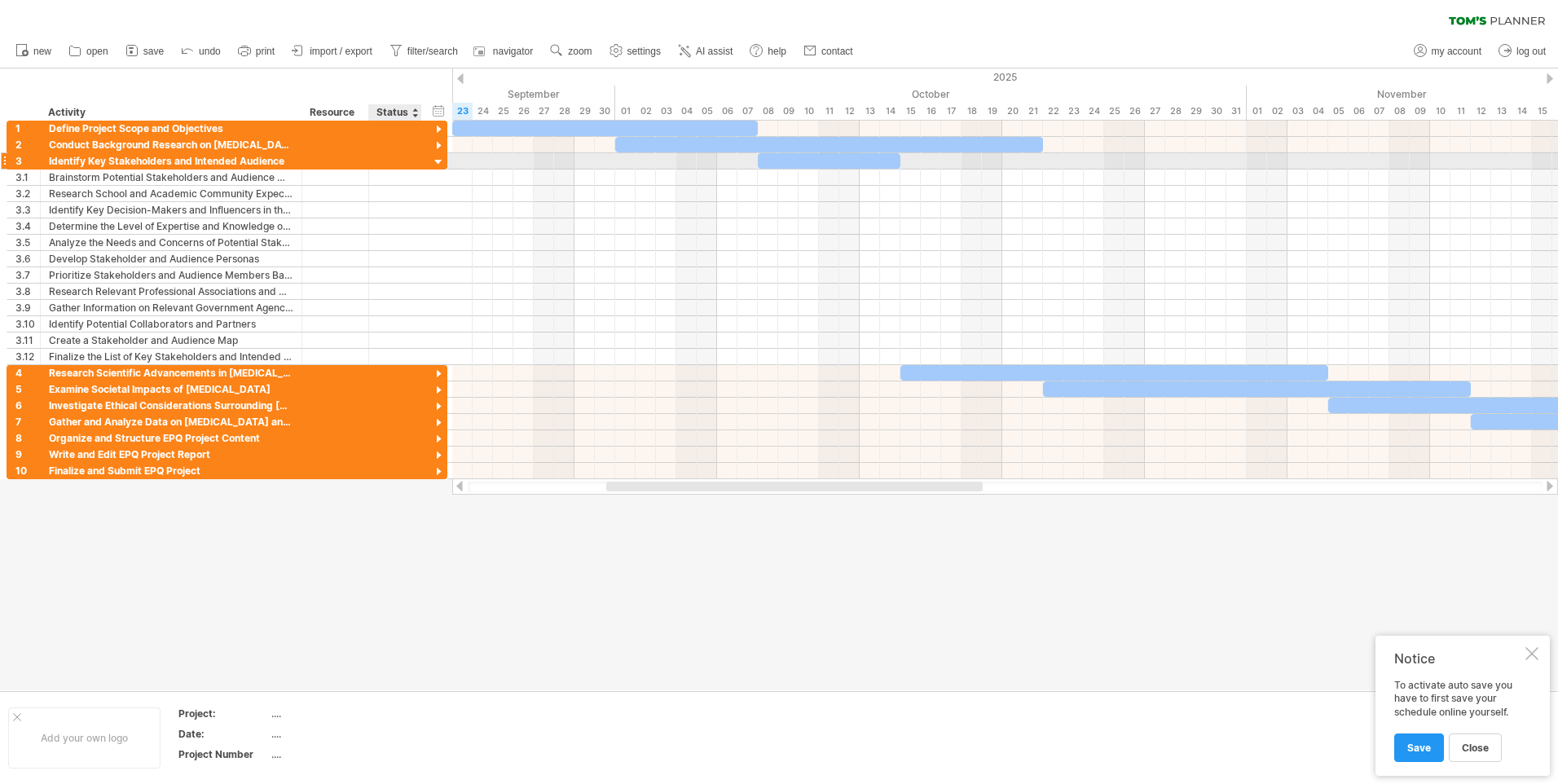
click at [438, 158] on div at bounding box center [439, 163] width 16 height 16
